Goal: Task Accomplishment & Management: Use online tool/utility

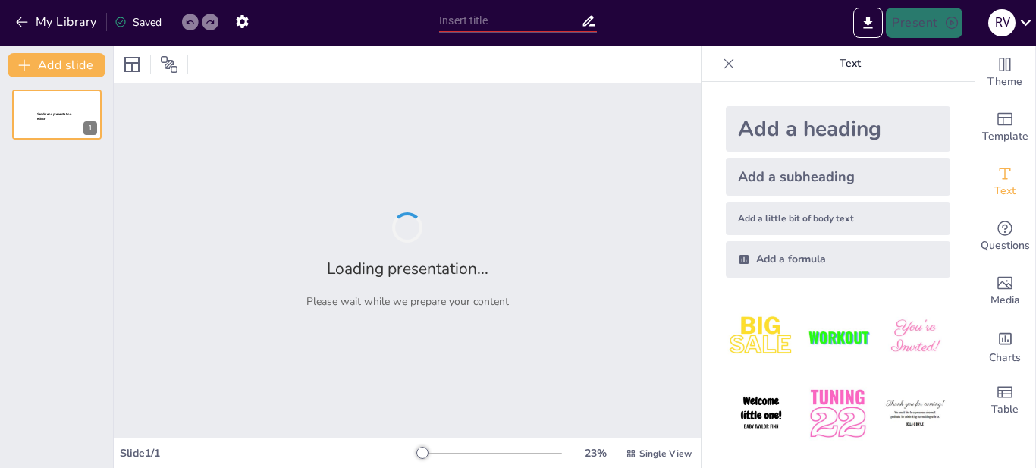
type input "Evolución Histórica del Derecho Penal: De la Esclavitud a la Modernidad"
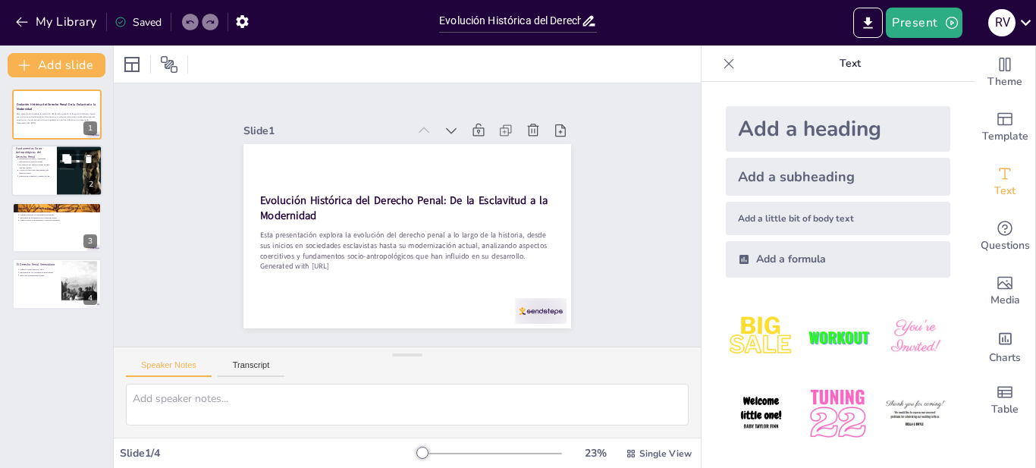
click at [73, 174] on div at bounding box center [80, 171] width 46 height 63
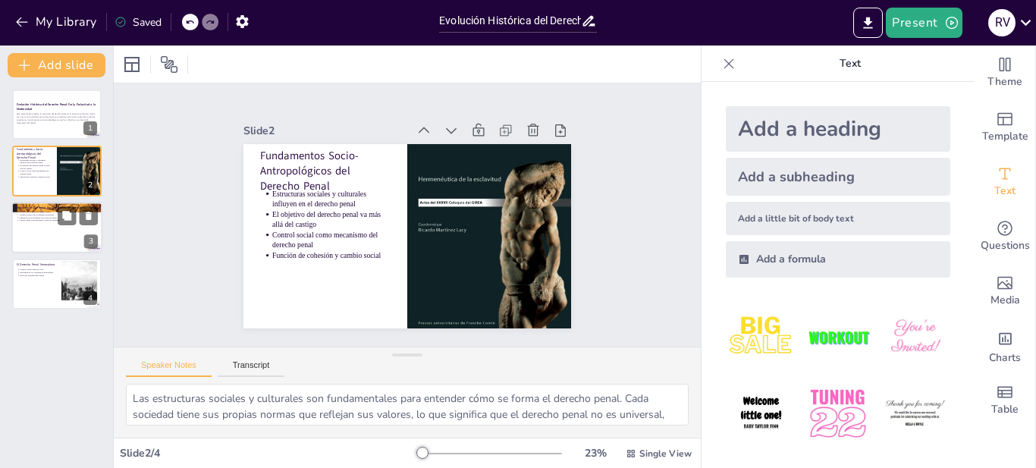
click at [77, 224] on div at bounding box center [78, 215] width 40 height 18
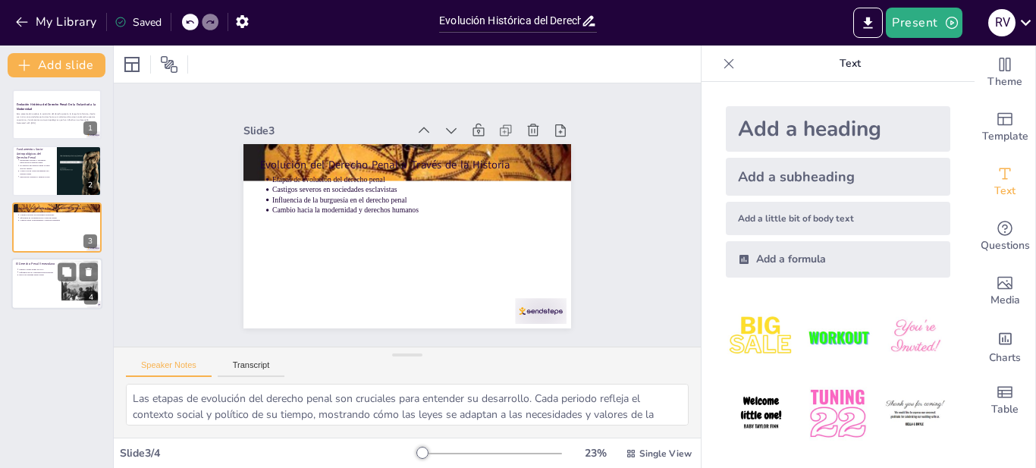
click at [80, 289] on div at bounding box center [79, 284] width 91 height 46
type textarea "La promulgación del primer Código Penal en 1873 fue un hito importante en la hi…"
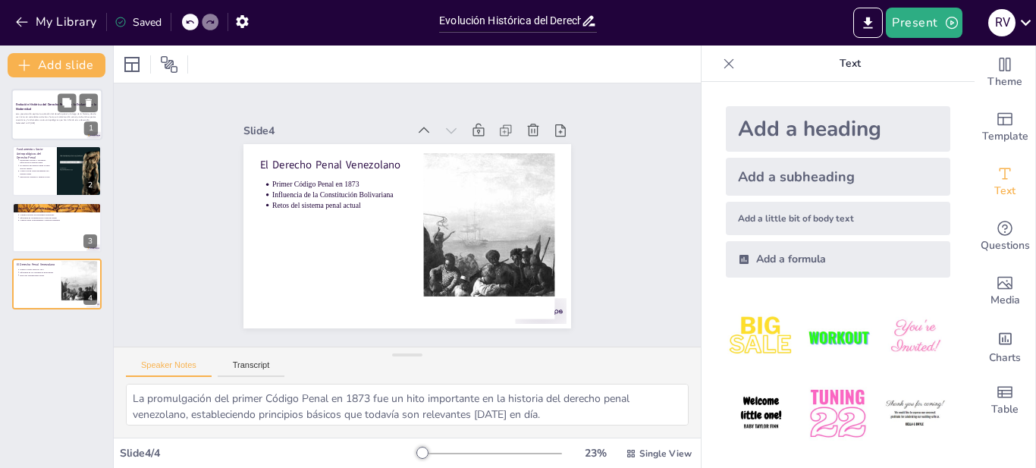
click at [64, 118] on p "Esta presentación explora la evolución del derecho penal a lo largo de la histo…" at bounding box center [57, 117] width 82 height 8
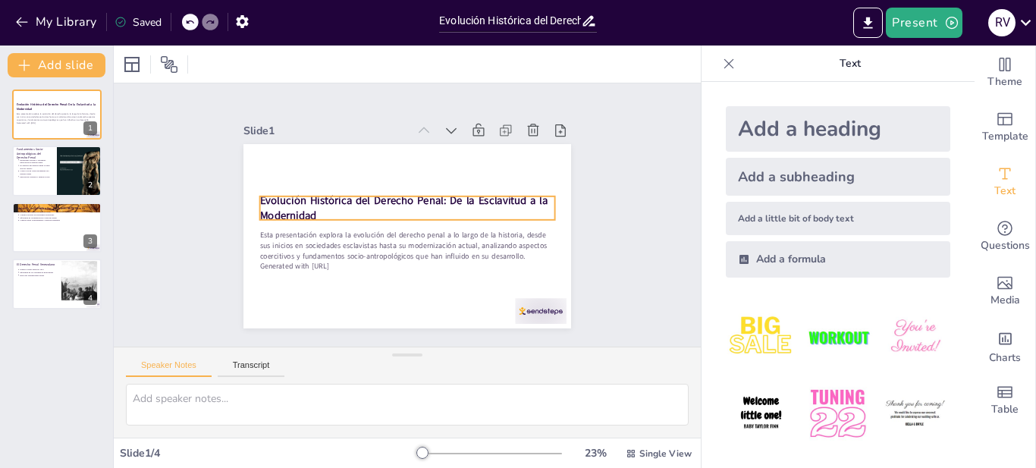
click at [316, 192] on strong "Evolución Histórica del Derecho Penal: De la Esclavitud a la Modernidad" at bounding box center [407, 200] width 265 height 157
click at [316, 192] on strong "Evolución Histórica del Derecho Penal: De la Esclavitud a la Modernidad" at bounding box center [406, 200] width 288 height 74
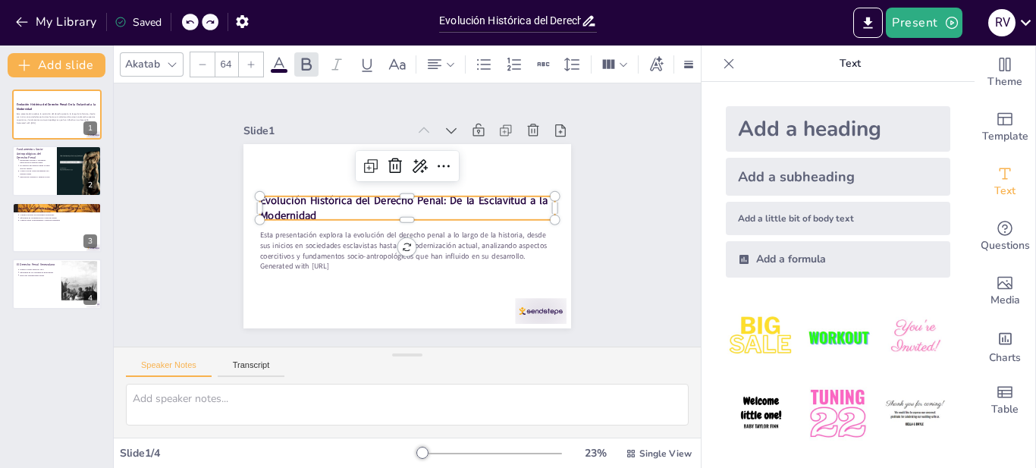
click at [315, 194] on strong "Evolución Histórica del Derecho Penal: De la Esclavitud a la Modernidad" at bounding box center [406, 200] width 288 height 74
click at [340, 194] on strong "Evolución Histórica del Derecho Penal: De la Esclavitud a la Modernidad" at bounding box center [412, 205] width 145 height 269
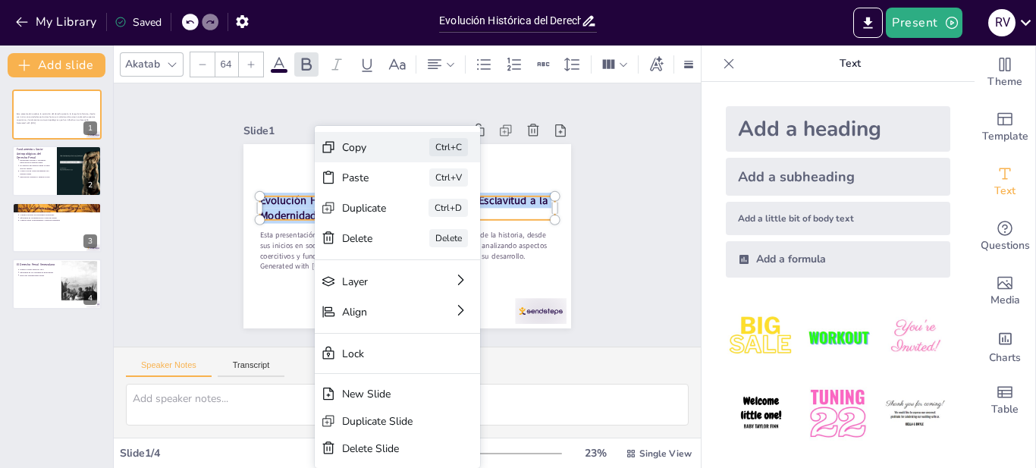
click at [442, 243] on div "Copy" at bounding box center [465, 258] width 47 height 31
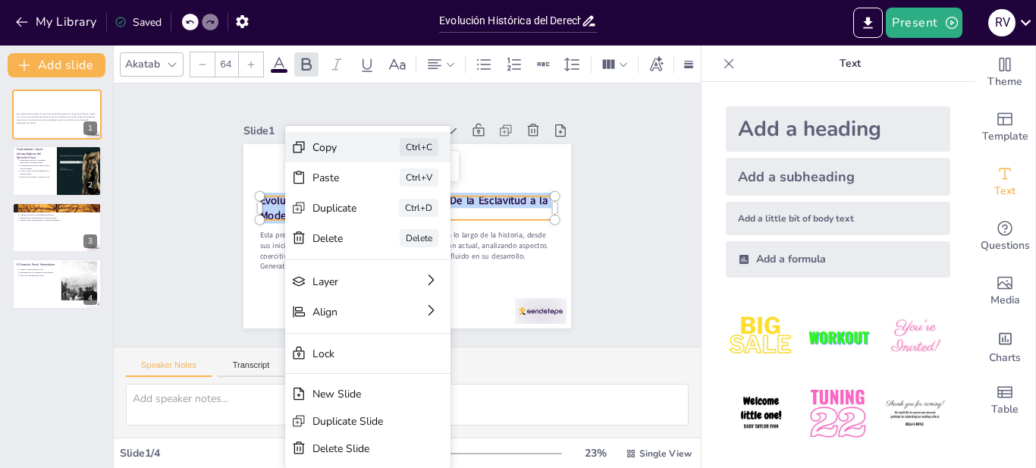
click at [410, 233] on div "Copy" at bounding box center [432, 252] width 45 height 38
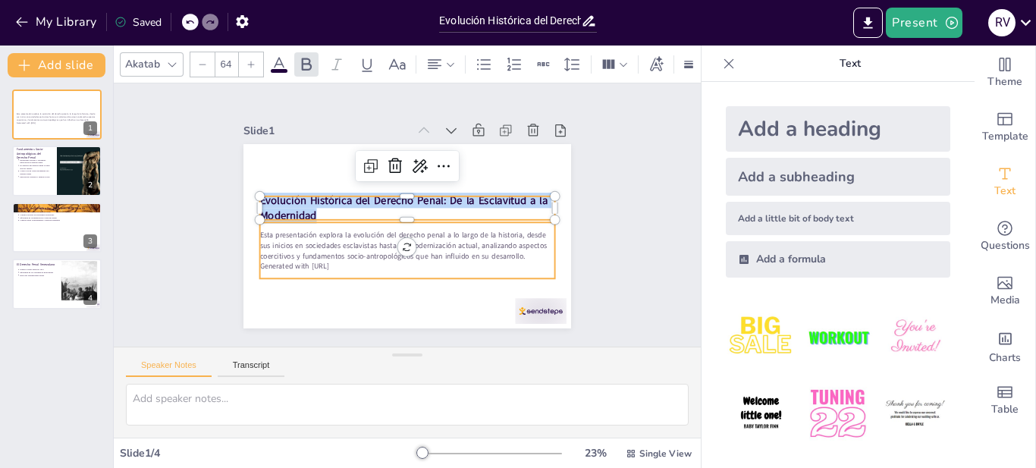
click at [355, 245] on p "Esta presentación explora la evolución del derecho penal a lo largo de la histo…" at bounding box center [400, 246] width 295 height 92
click at [355, 245] on p "Esta presentación explora la evolución del derecho penal a lo largo de la histo…" at bounding box center [398, 244] width 290 height 121
type input "43"
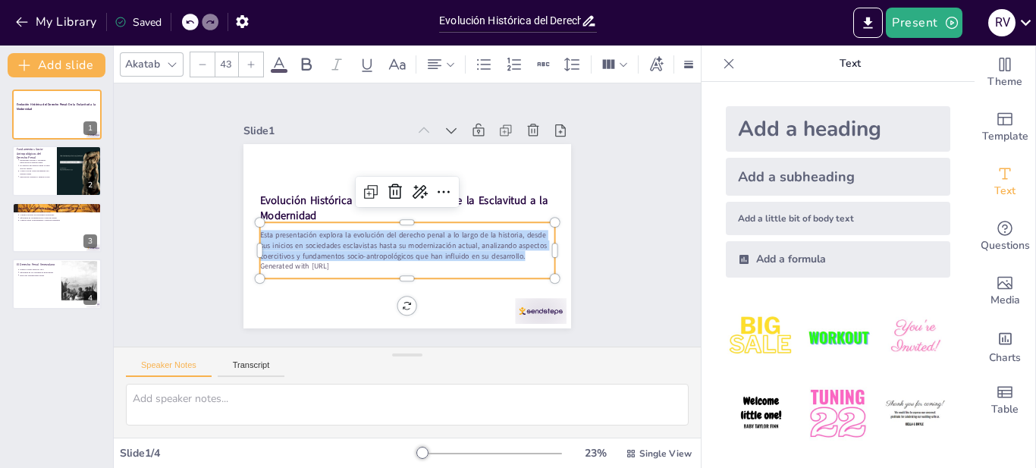
click at [407, 227] on span "Esta presentación explora la evolución del derecho penal a lo largo de la histo…" at bounding box center [396, 242] width 286 height 85
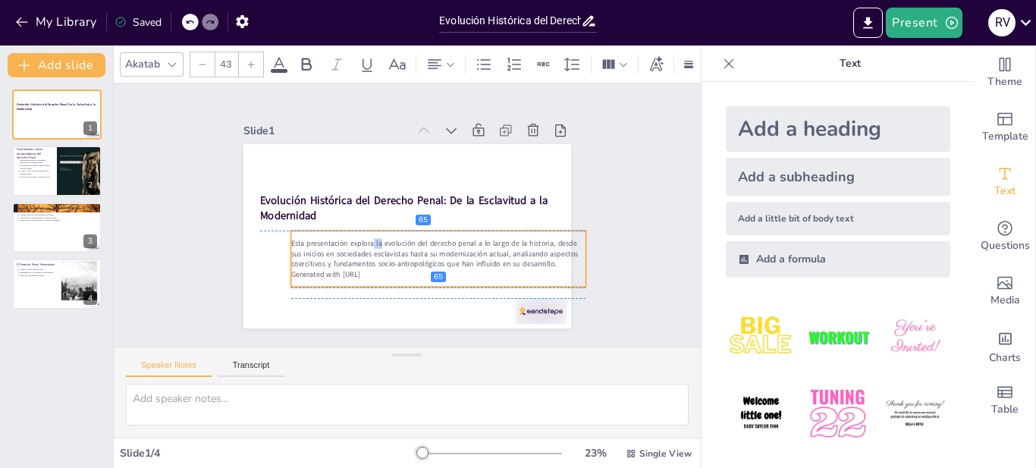
drag, startPoint x: 331, startPoint y: 228, endPoint x: 366, endPoint y: 244, distance: 37.4
click at [366, 244] on span "Esta presentación explora la evolución del derecho penal a lo largo de la histo…" at bounding box center [429, 255] width 287 height 58
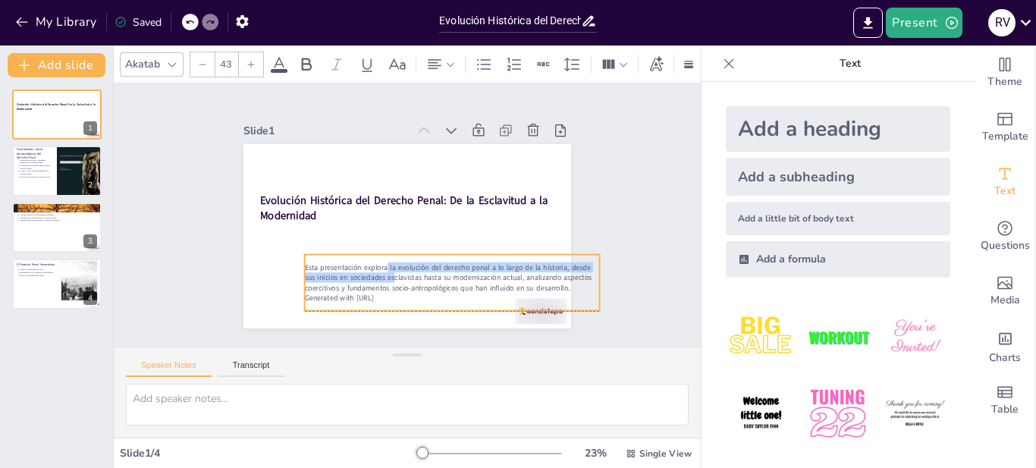
drag, startPoint x: 369, startPoint y: 249, endPoint x: 377, endPoint y: 257, distance: 11.8
click at [377, 257] on span "Esta presentación explora la evolución del derecho penal a lo largo de la histo…" at bounding box center [434, 282] width 286 height 85
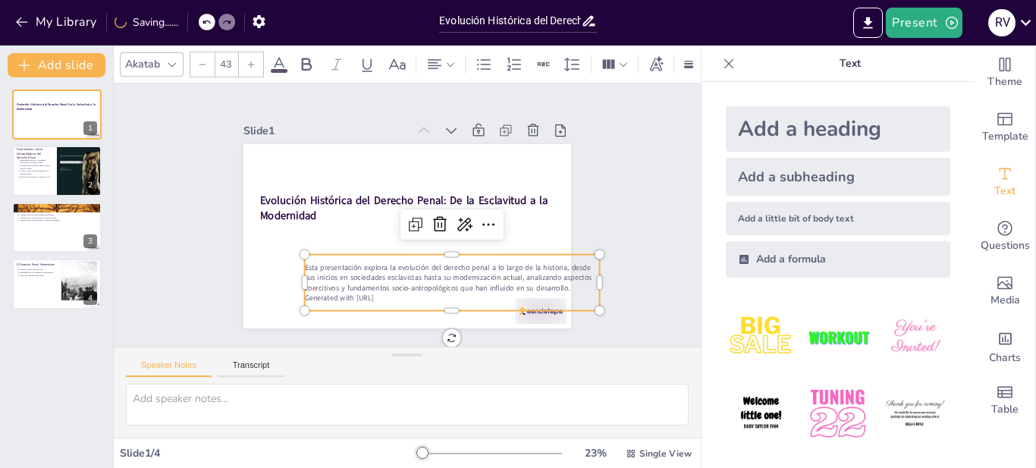
click at [385, 274] on span "Esta presentación explora la evolución del derecho penal a lo largo de la histo…" at bounding box center [361, 271] width 118 height 279
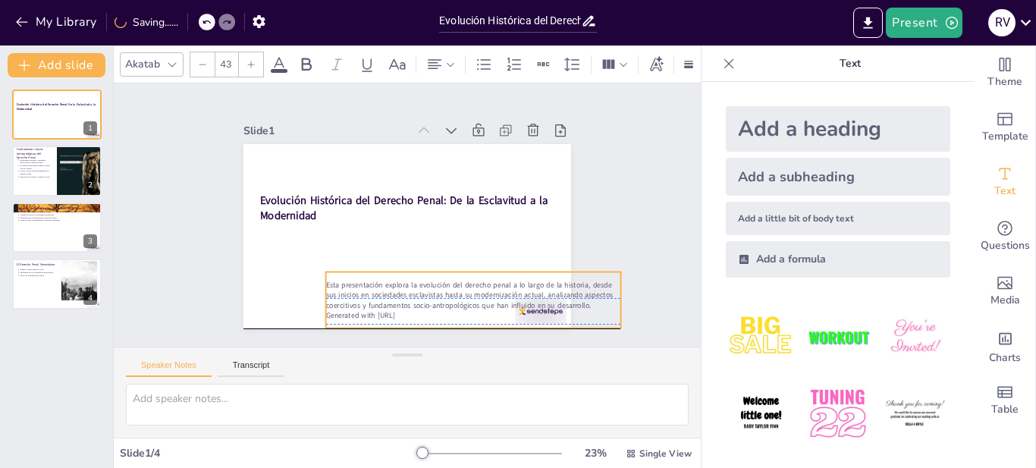
drag, startPoint x: 376, startPoint y: 261, endPoint x: 398, endPoint y: 276, distance: 26.7
click at [398, 276] on span "Esta presentación explora la evolución del derecho penal a lo largo de la histo…" at bounding box center [431, 309] width 274 height 136
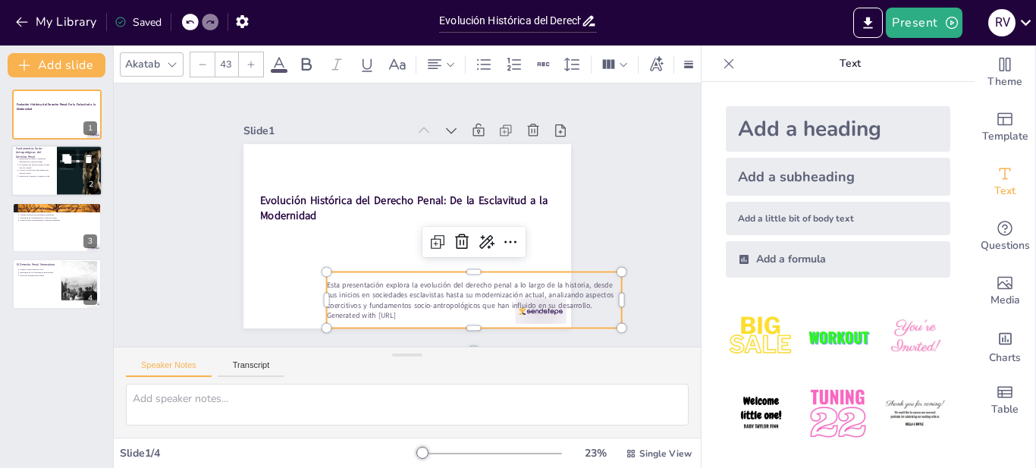
click at [51, 169] on p "Control social como mecanismo del derecho penal" at bounding box center [35, 172] width 33 height 6
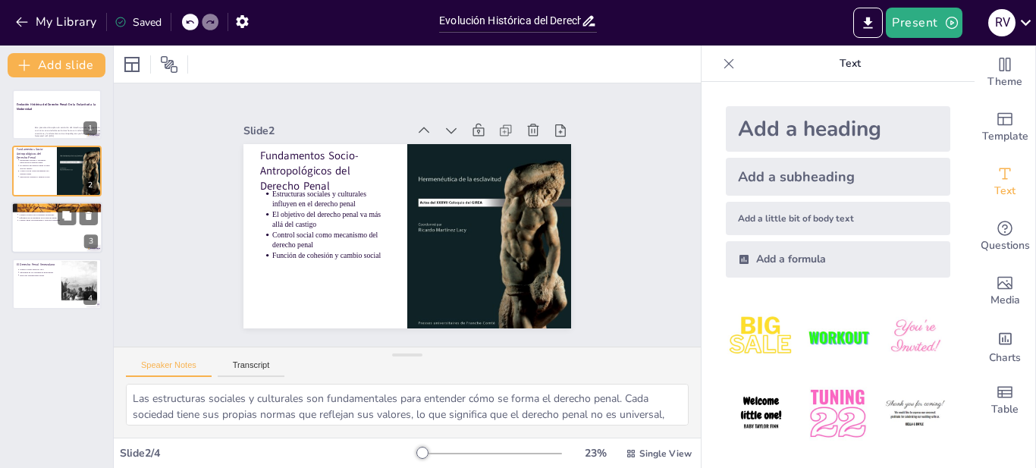
click at [73, 230] on div at bounding box center [56, 228] width 91 height 52
type textarea "Las etapas de evolución del derecho penal son cruciales para entender su desarr…"
